Goal: Task Accomplishment & Management: Complete application form

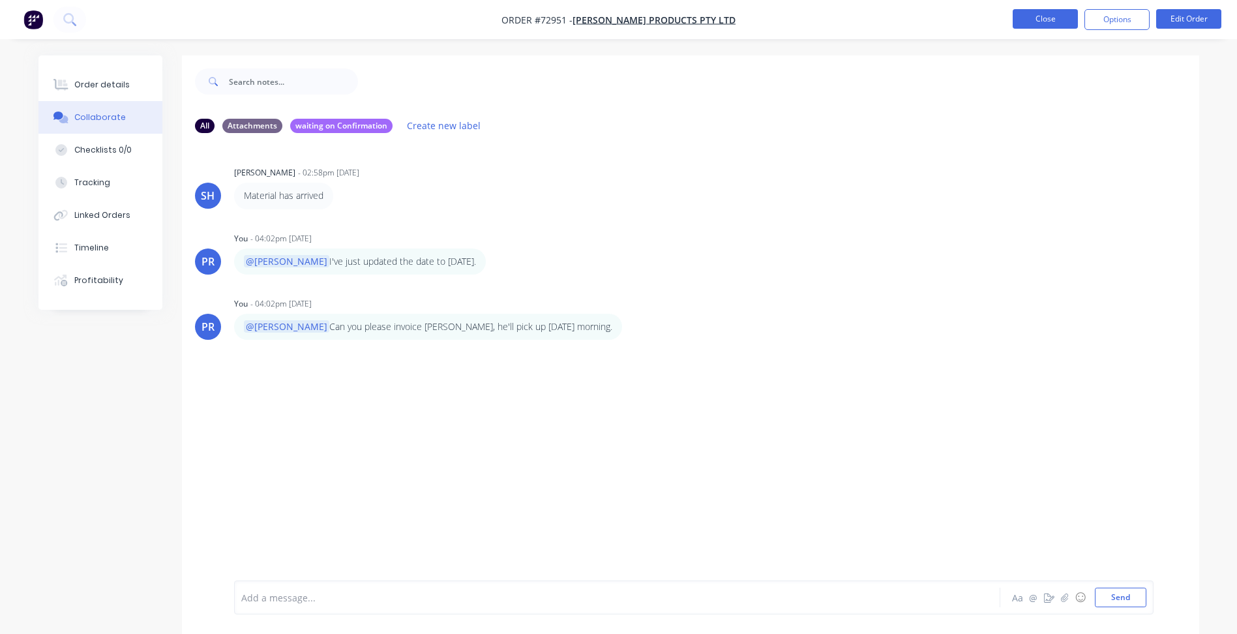
click at [1033, 23] on button "Close" at bounding box center [1045, 19] width 65 height 20
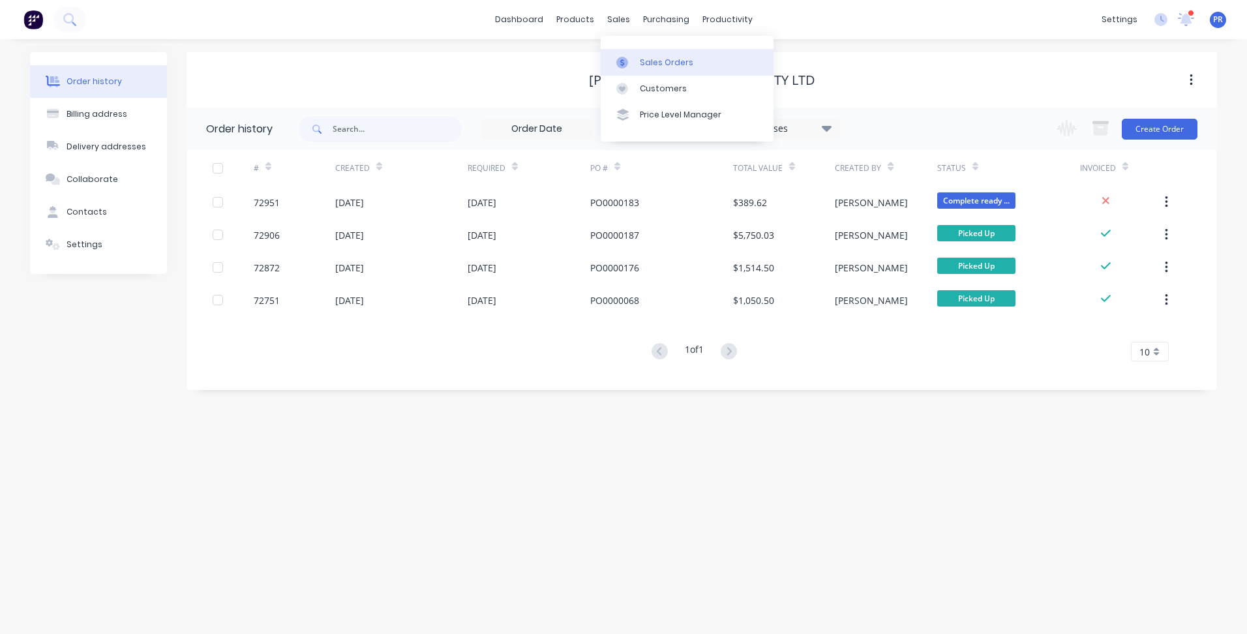
click at [648, 59] on div "Sales Orders" at bounding box center [666, 63] width 53 height 12
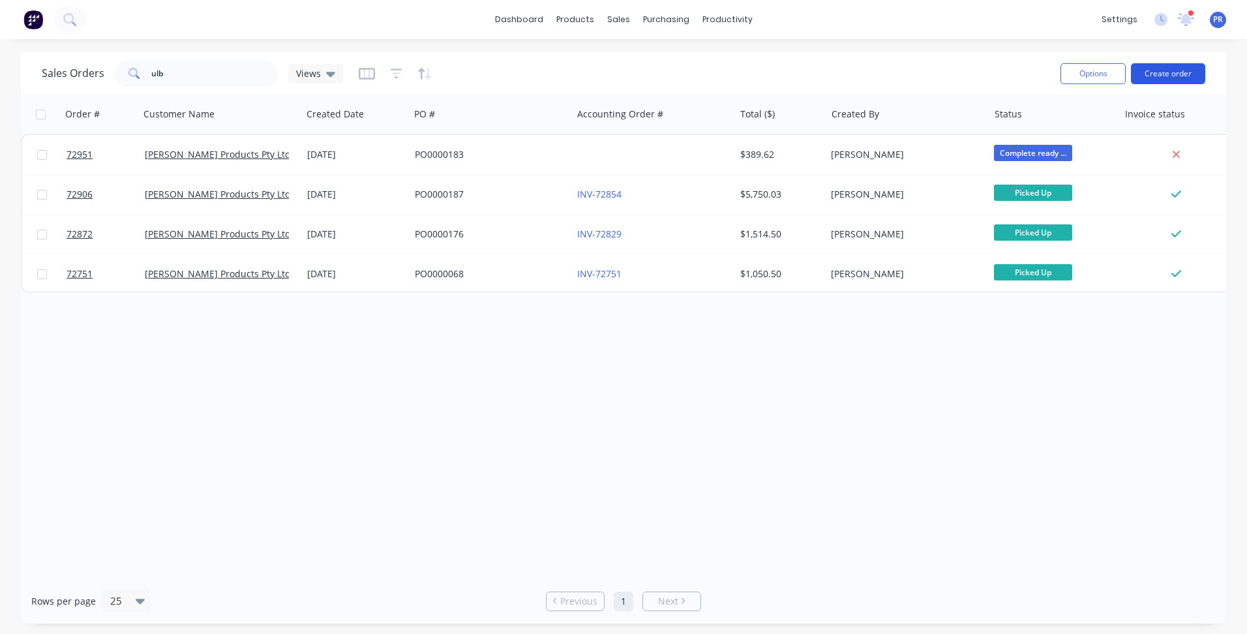
click at [1154, 79] on button "Create order" at bounding box center [1168, 73] width 74 height 21
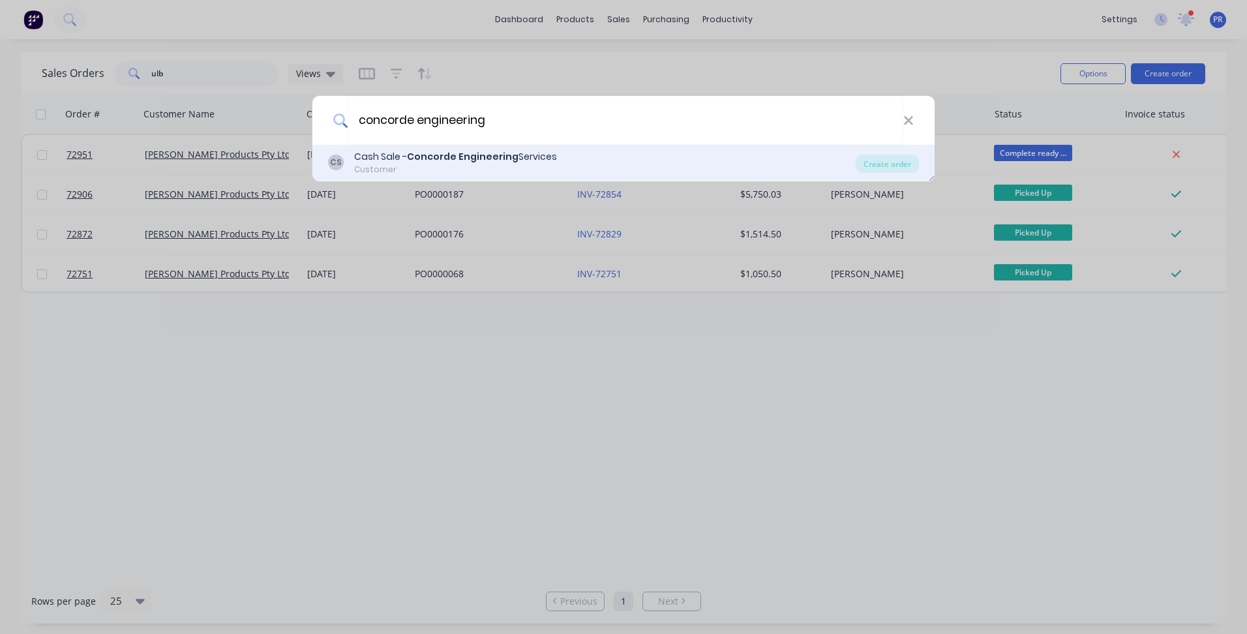
type input "concorde engineering"
click at [464, 166] on div "Customer" at bounding box center [455, 170] width 203 height 12
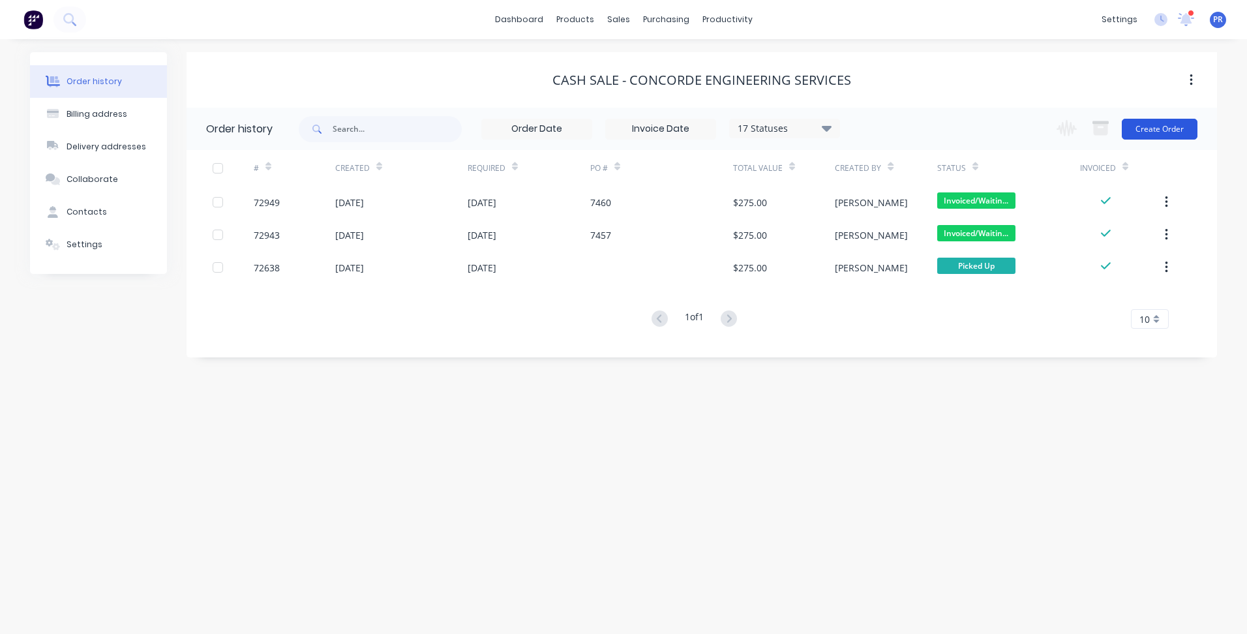
click at [1180, 136] on button "Create Order" at bounding box center [1160, 129] width 76 height 21
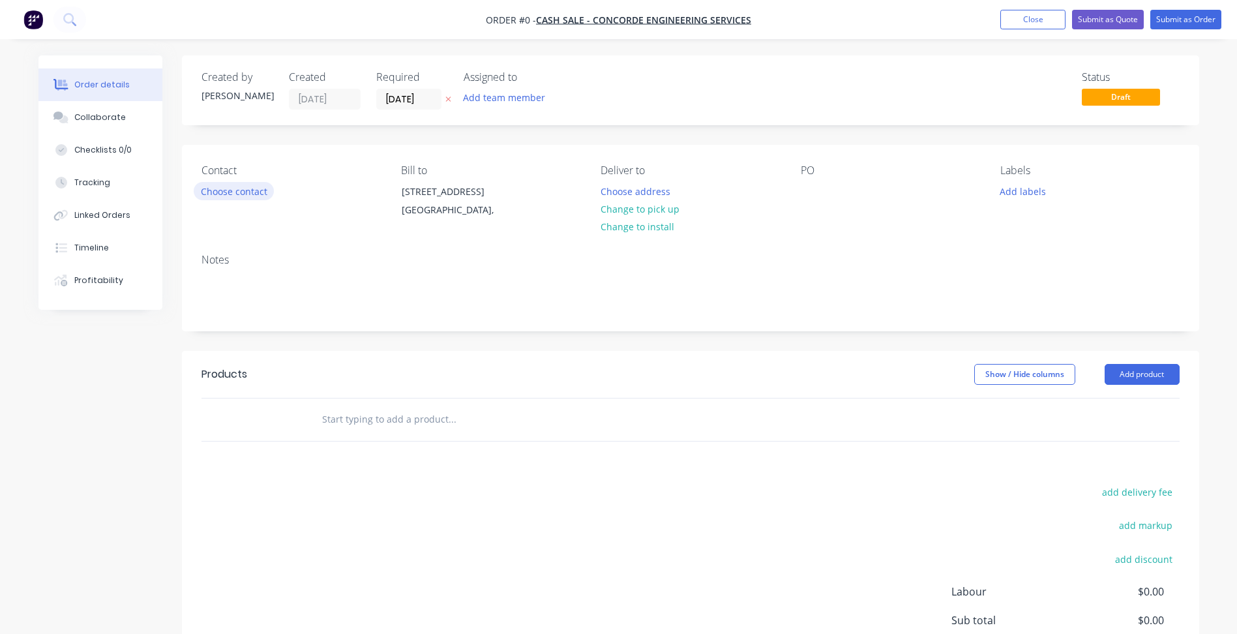
click at [227, 194] on button "Choose contact" at bounding box center [234, 191] width 80 height 18
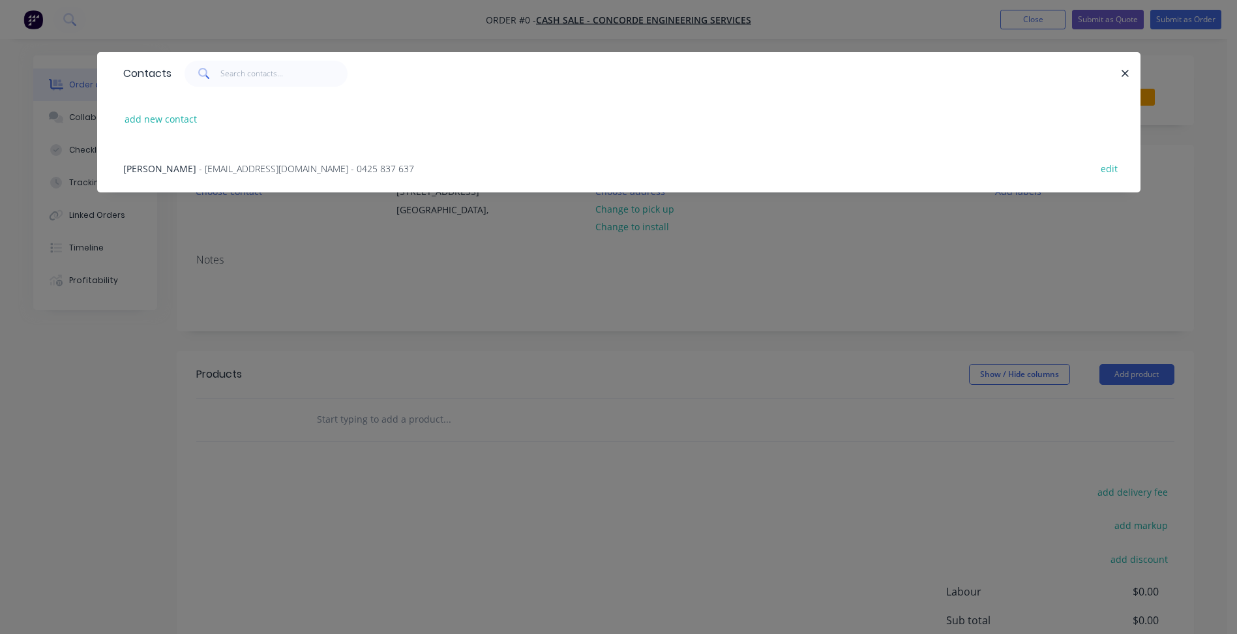
click at [220, 172] on span "- [EMAIL_ADDRESS][DOMAIN_NAME] - 0425 837 637" at bounding box center [306, 168] width 215 height 12
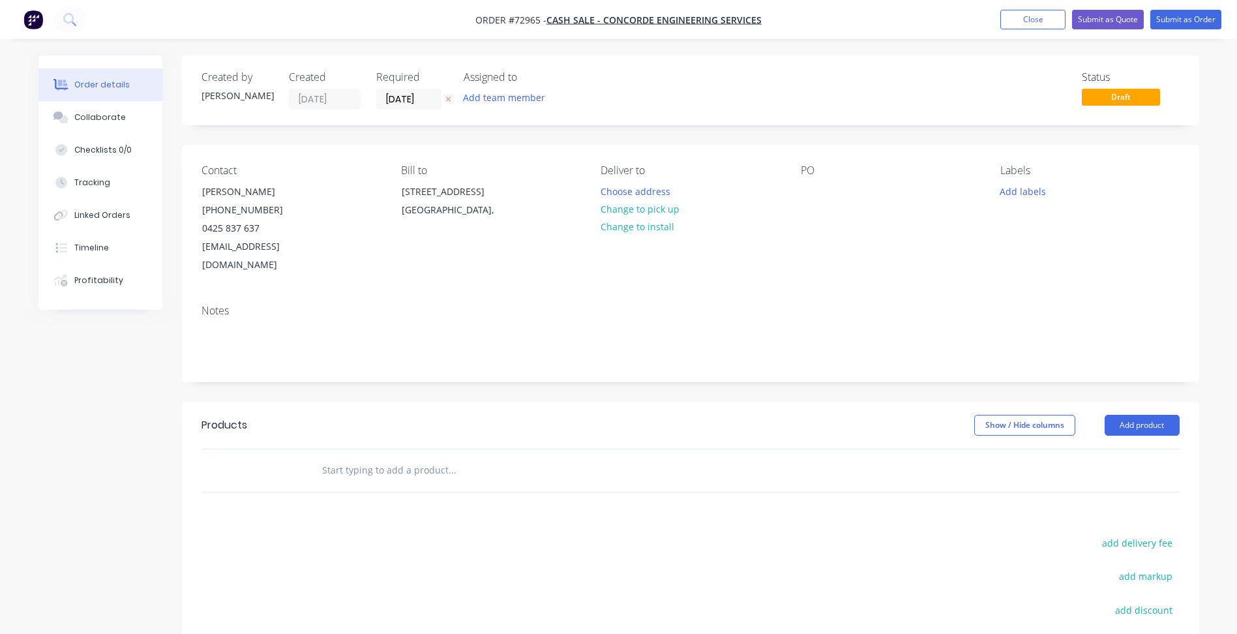
drag, startPoint x: 419, startPoint y: 106, endPoint x: 416, endPoint y: 117, distance: 11.4
click at [416, 104] on input "[DATE]" at bounding box center [409, 99] width 64 height 20
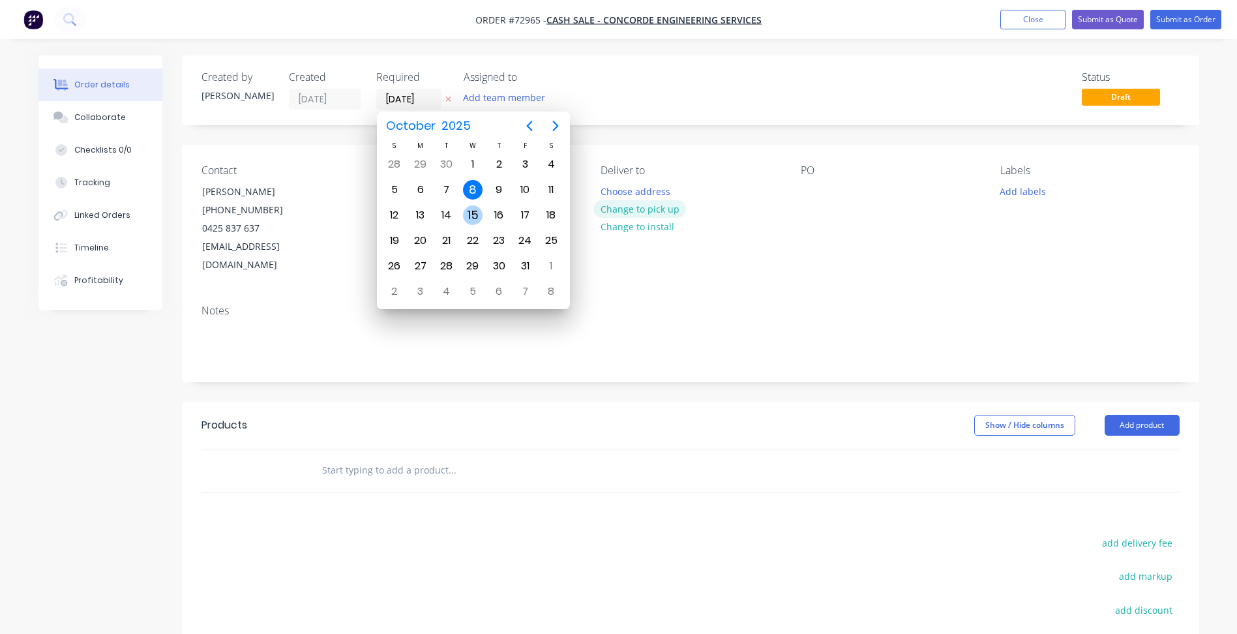
drag, startPoint x: 480, startPoint y: 212, endPoint x: 596, endPoint y: 205, distance: 115.6
click at [480, 213] on div "15" at bounding box center [473, 215] width 20 height 20
type input "[DATE]"
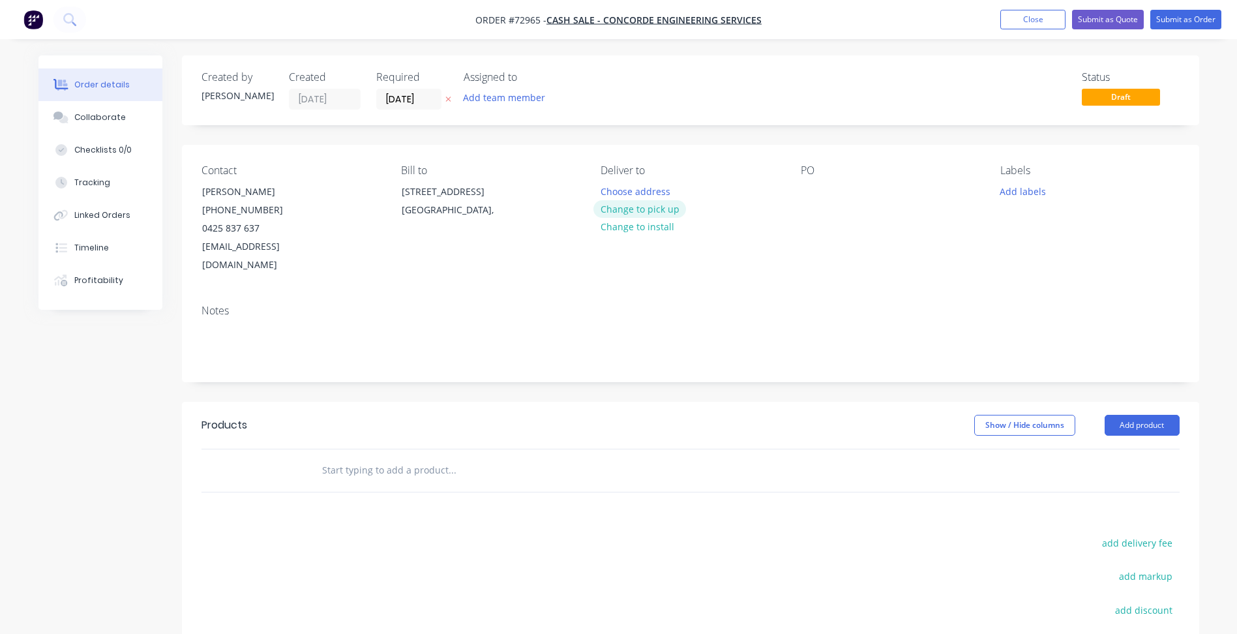
click at [626, 205] on button "Change to pick up" at bounding box center [640, 209] width 93 height 18
click at [1128, 415] on button "Add product" at bounding box center [1142, 425] width 75 height 21
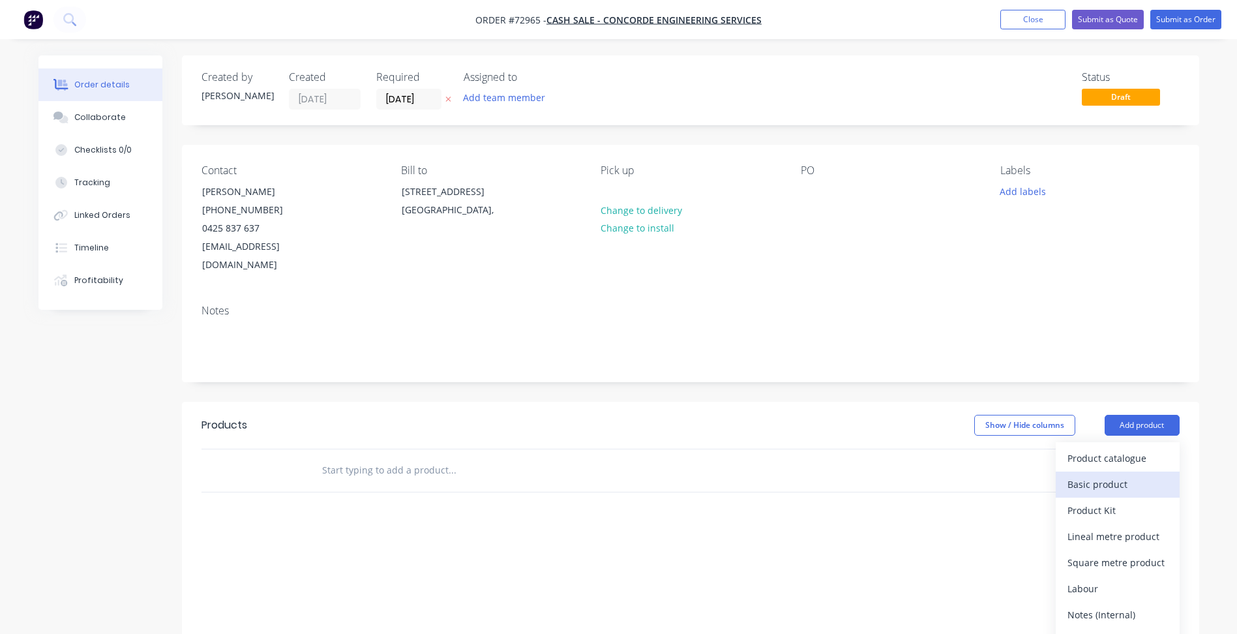
click at [1109, 475] on div "Basic product" at bounding box center [1118, 484] width 100 height 19
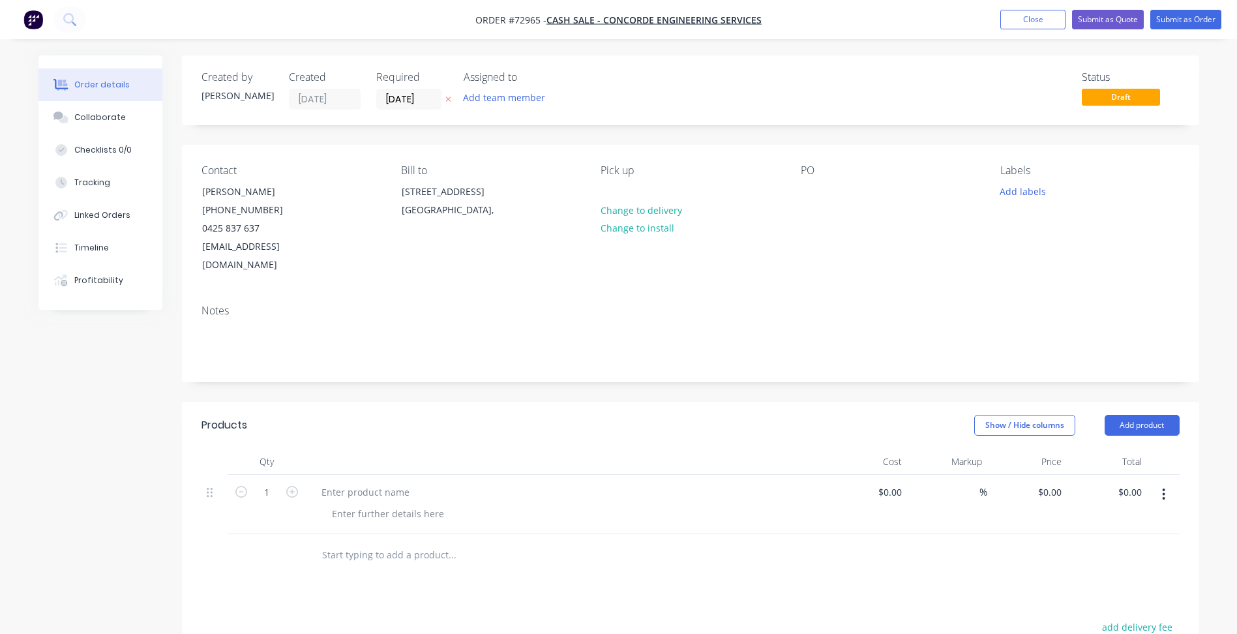
click at [1168, 483] on button "button" at bounding box center [1164, 494] width 31 height 23
click at [1125, 598] on div "Delete" at bounding box center [1118, 607] width 100 height 19
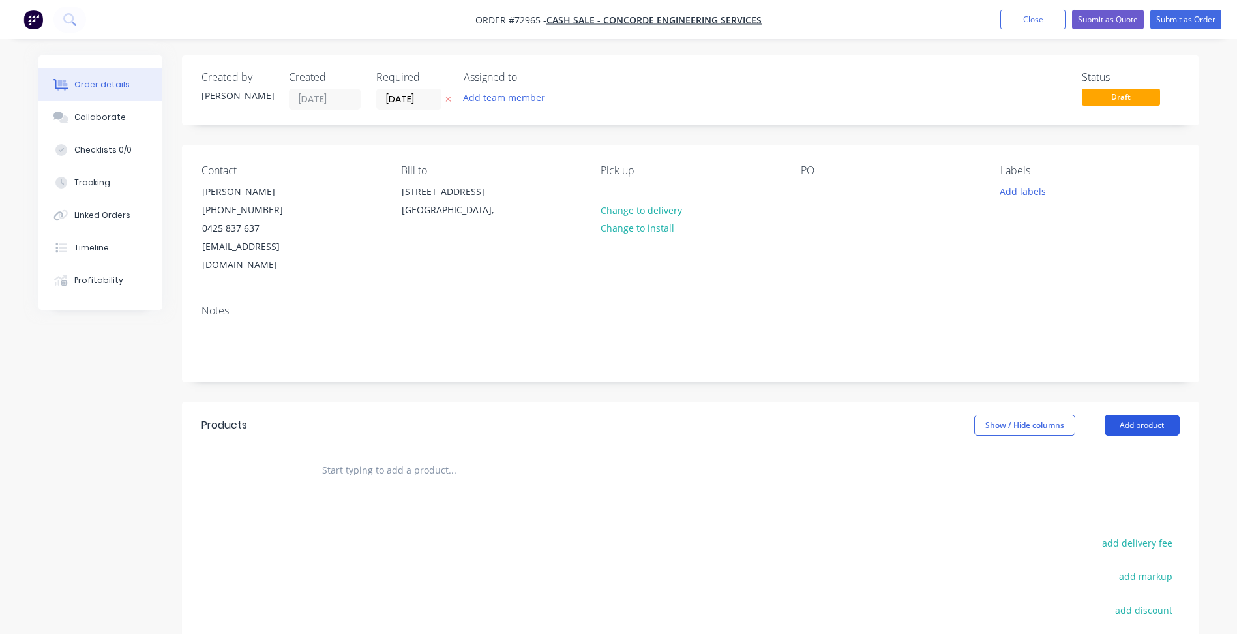
click at [1144, 415] on button "Add product" at bounding box center [1142, 425] width 75 height 21
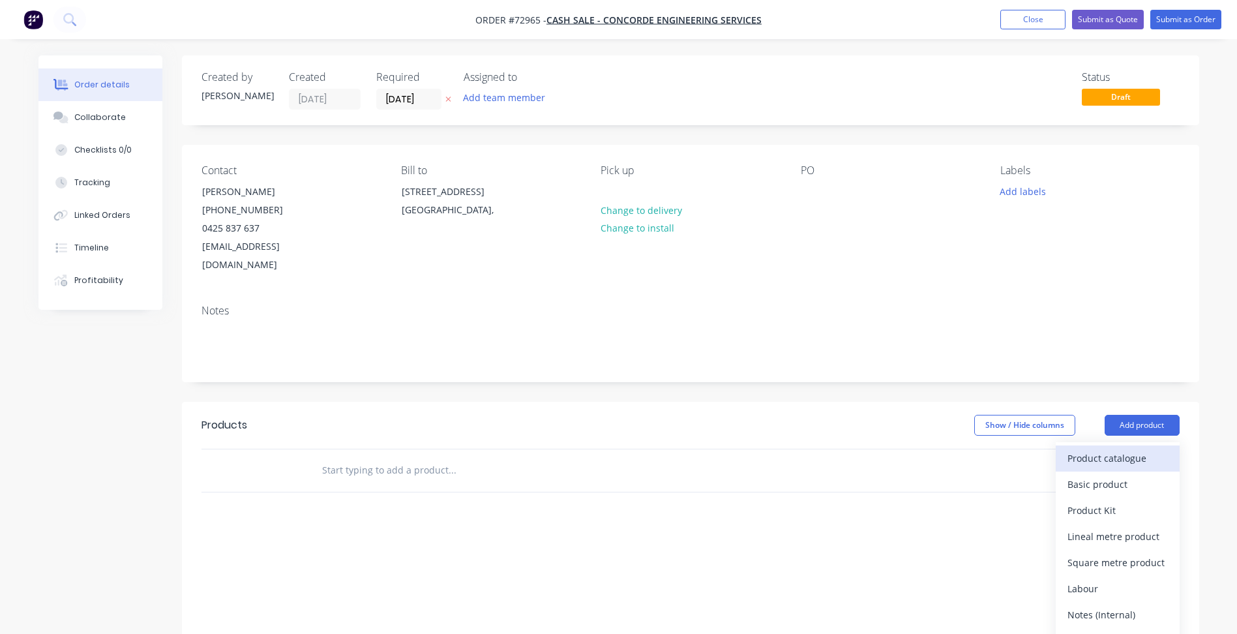
click at [1117, 449] on div "Product catalogue" at bounding box center [1118, 458] width 100 height 19
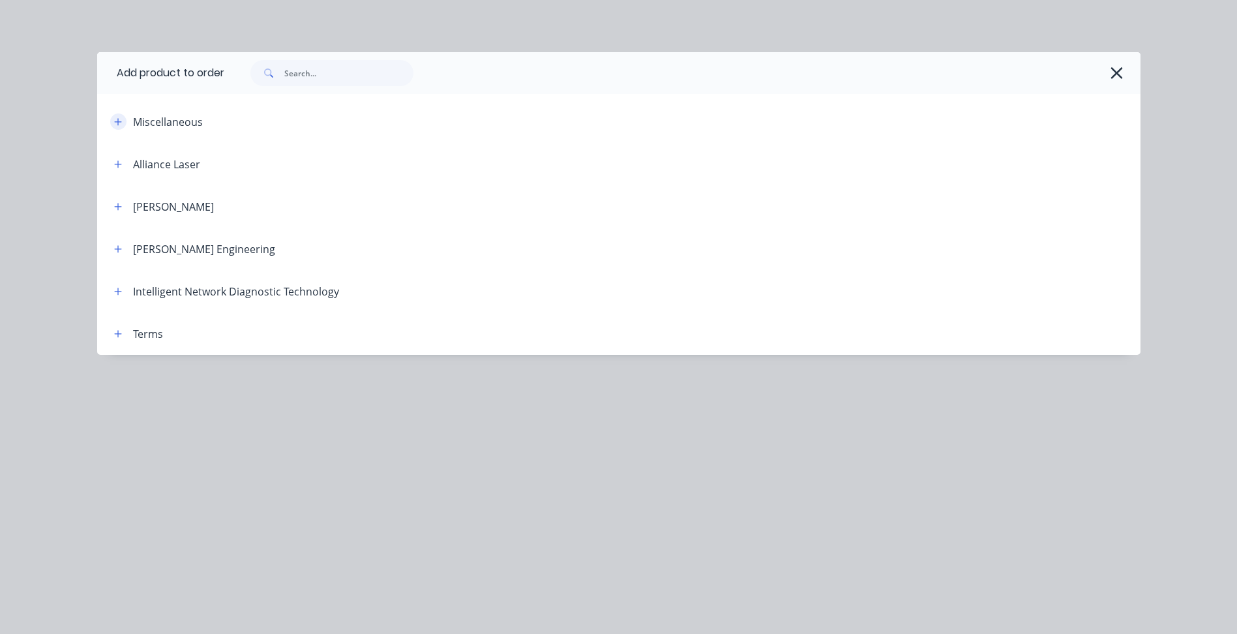
click at [117, 123] on icon "button" at bounding box center [118, 121] width 8 height 9
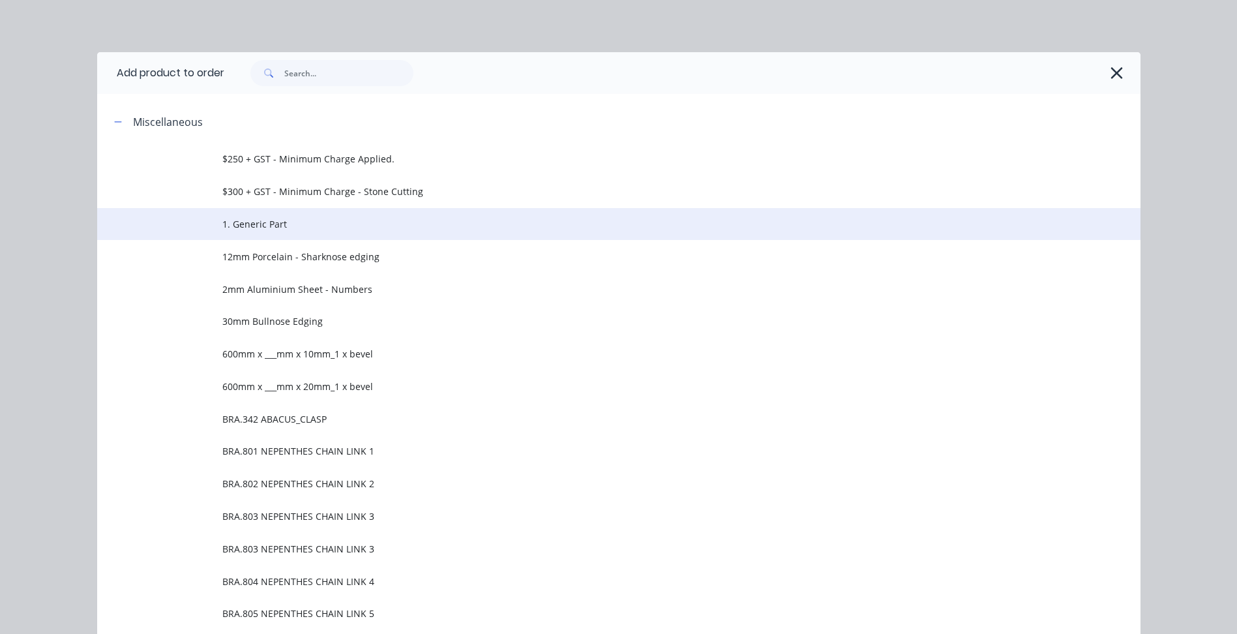
click at [277, 222] on span "1. Generic Part" at bounding box center [589, 224] width 735 height 14
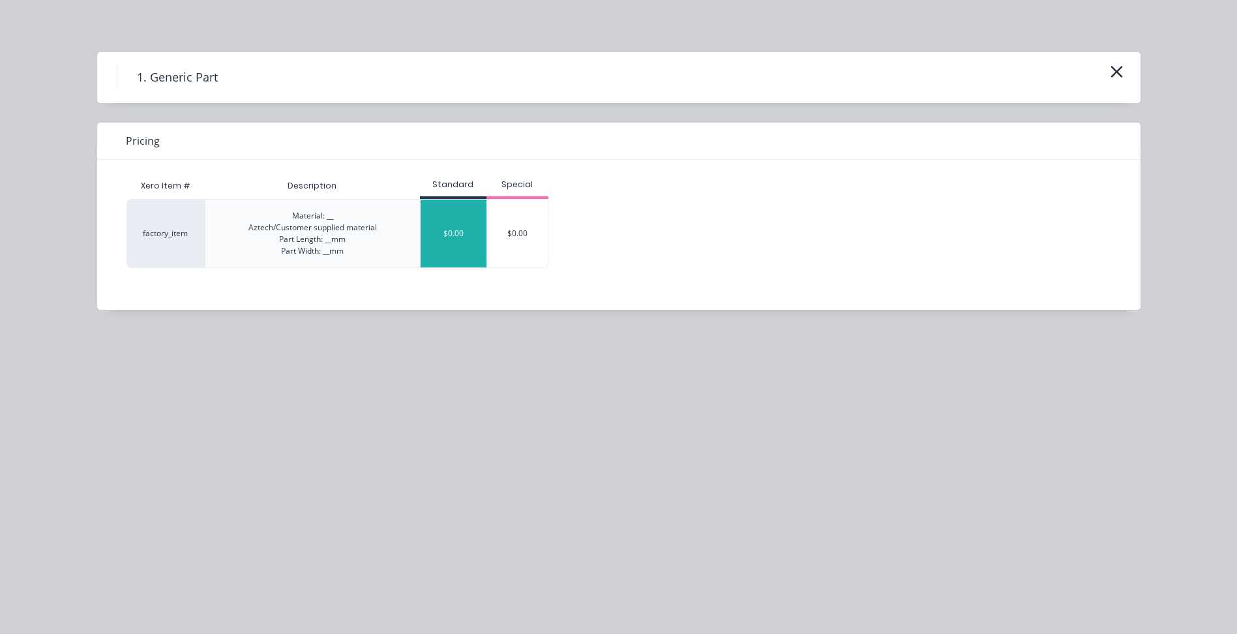
click at [456, 247] on div "$0.00" at bounding box center [454, 234] width 66 height 68
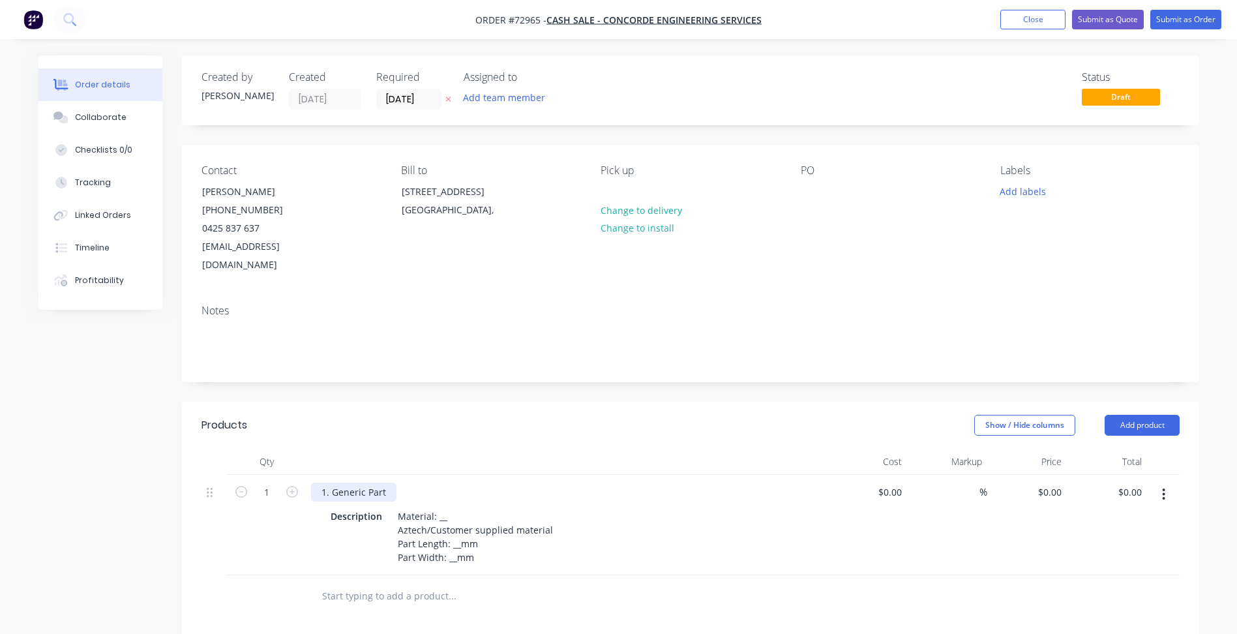
click at [393, 483] on div "1. Generic Part" at bounding box center [353, 492] width 85 height 19
click at [523, 22] on span "Order #72965 -" at bounding box center [511, 20] width 71 height 12
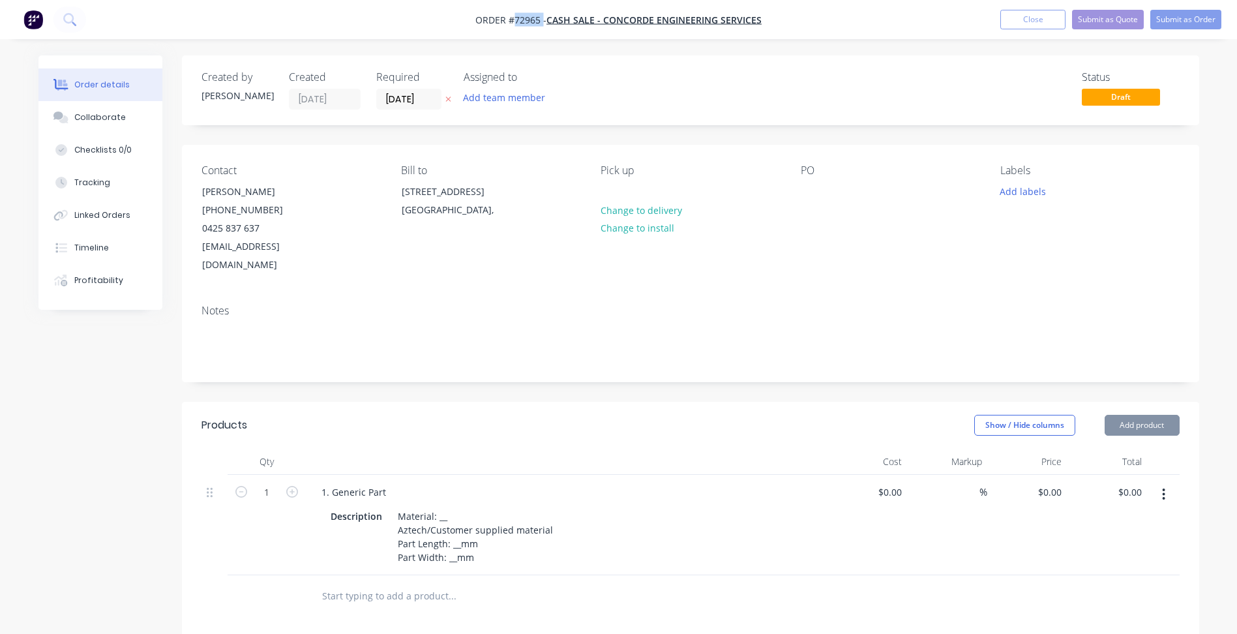
click at [523, 22] on span "Order #72965 -" at bounding box center [511, 20] width 71 height 12
copy span "72965"
